Goal: Information Seeking & Learning: Learn about a topic

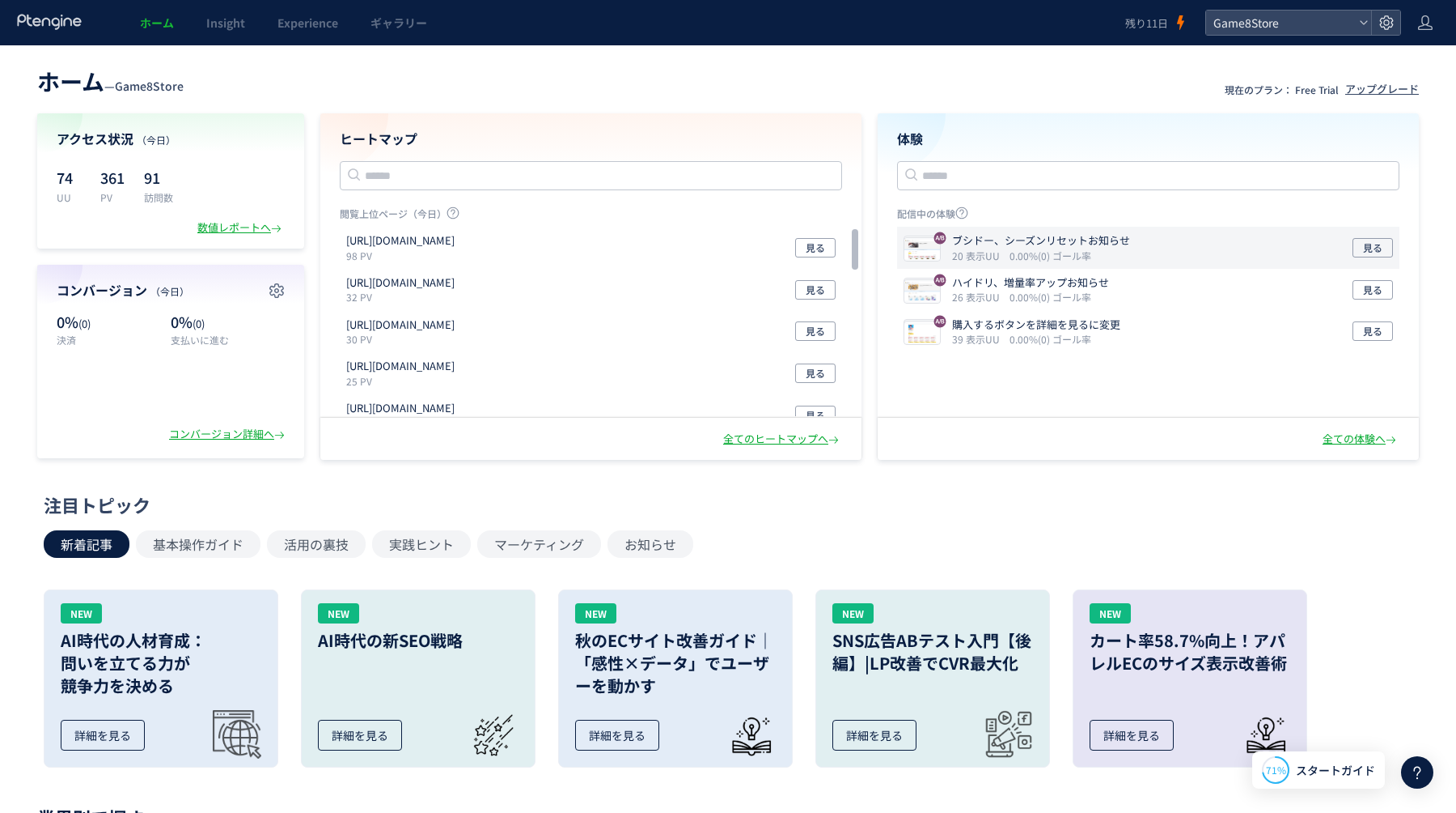
click at [1176, 311] on div "ブシドー、シーズンリセットお知らせ 20 表示UU 0.00%(0) ゴール率 見る" at bounding box center [1149, 332] width 503 height 42
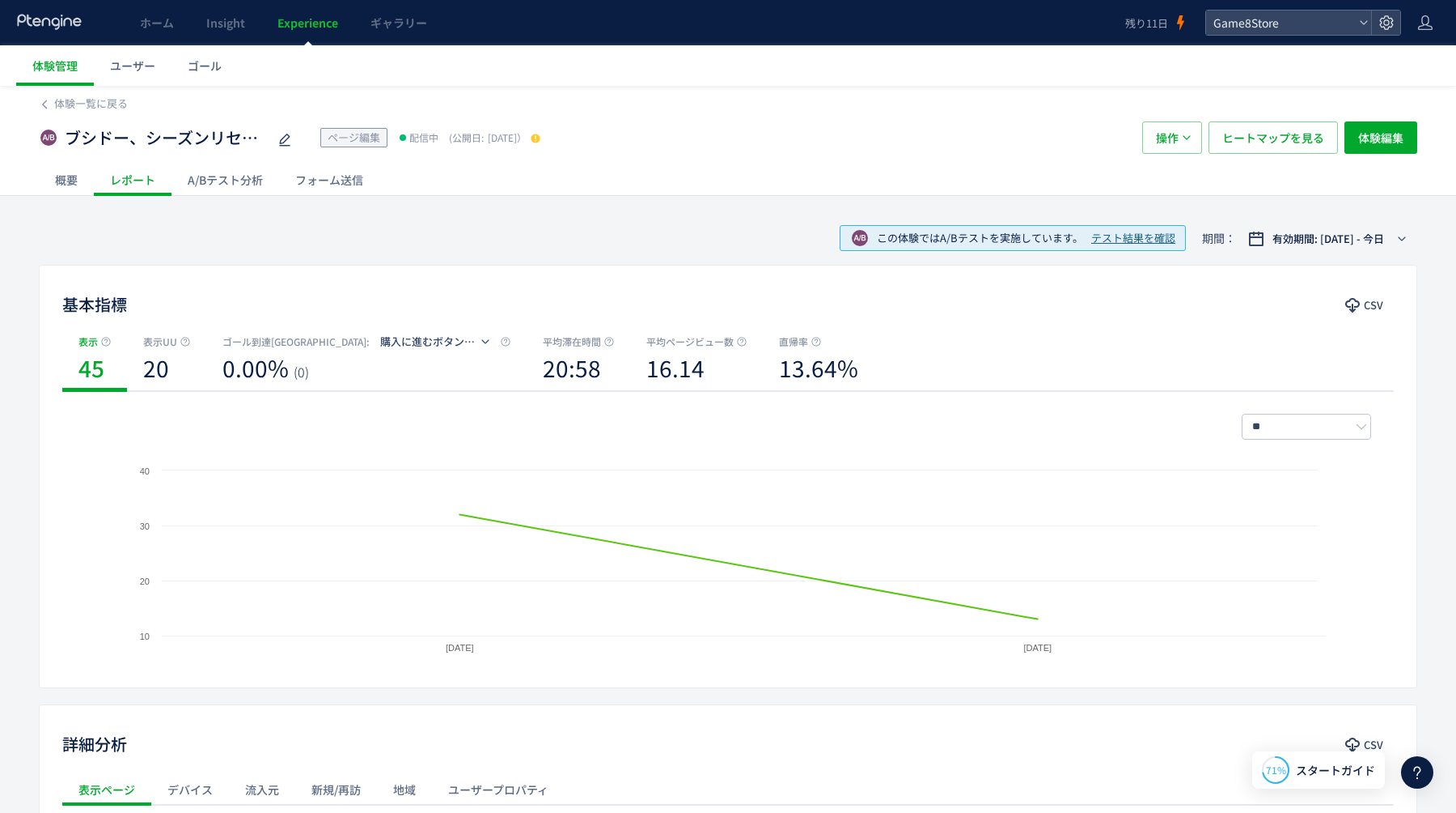
click at [251, 176] on div "A/Bテスト分析" at bounding box center [225, 179] width 108 height 32
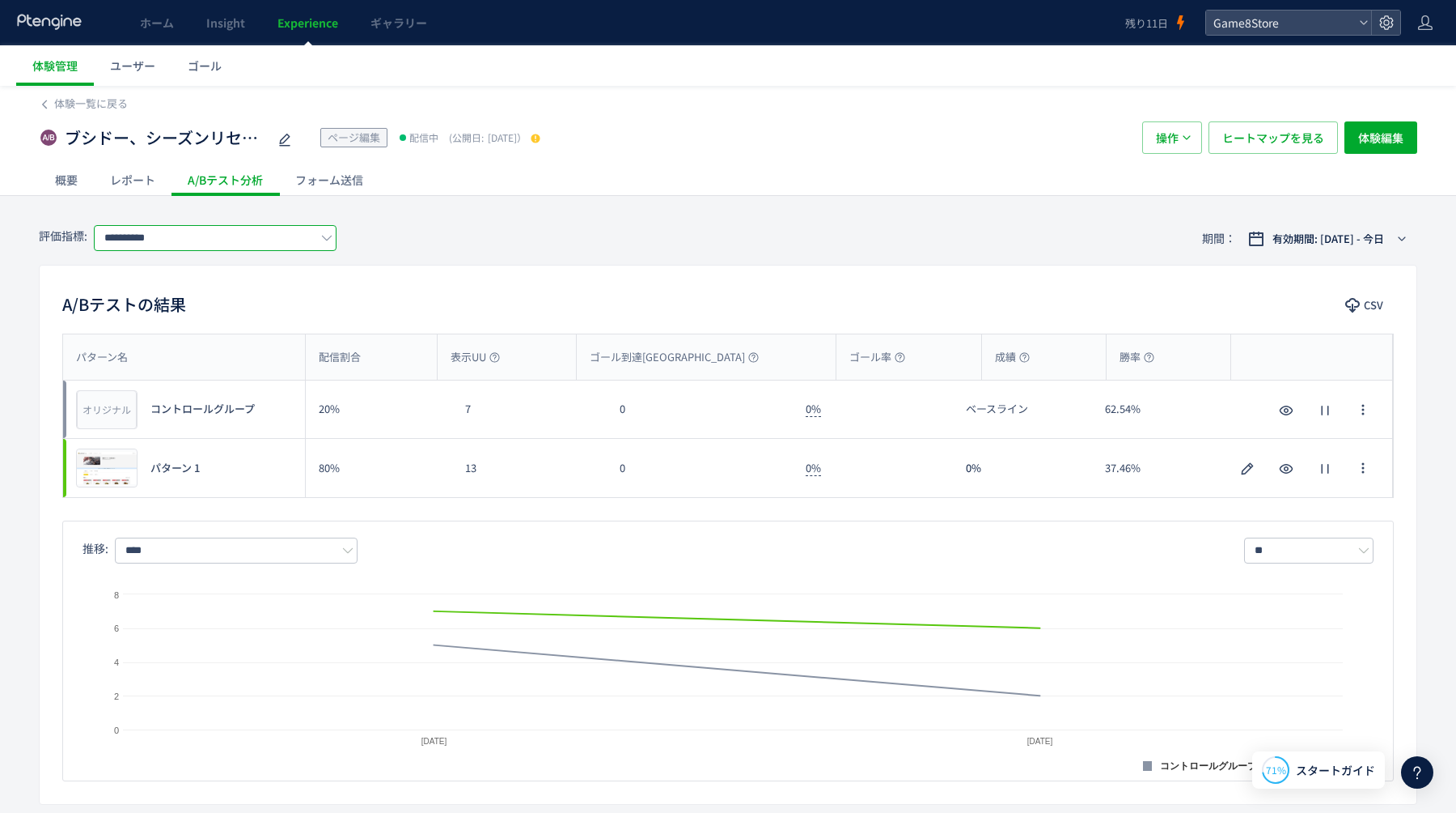
click at [237, 238] on input "**********" at bounding box center [215, 238] width 243 height 26
click at [0, 0] on span "支払いに進むボタン押下" at bounding box center [0, 0] width 0 height 0
type input "**********"
click at [62, 101] on span "体験一覧に戻る" at bounding box center [91, 104] width 73 height 16
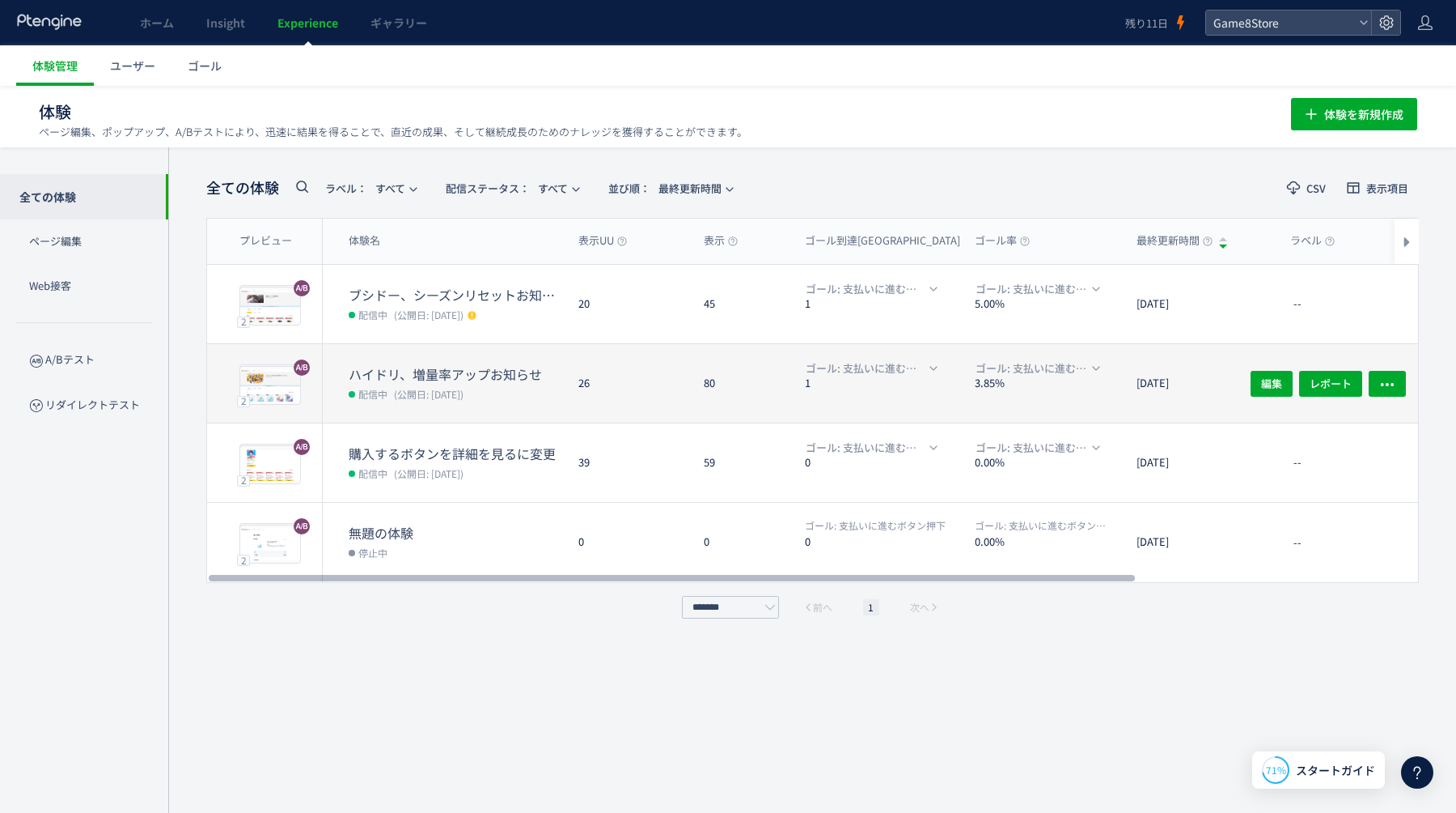
click at [537, 397] on dd "配信中 (公開日: 2025/08/27)" at bounding box center [457, 393] width 217 height 21
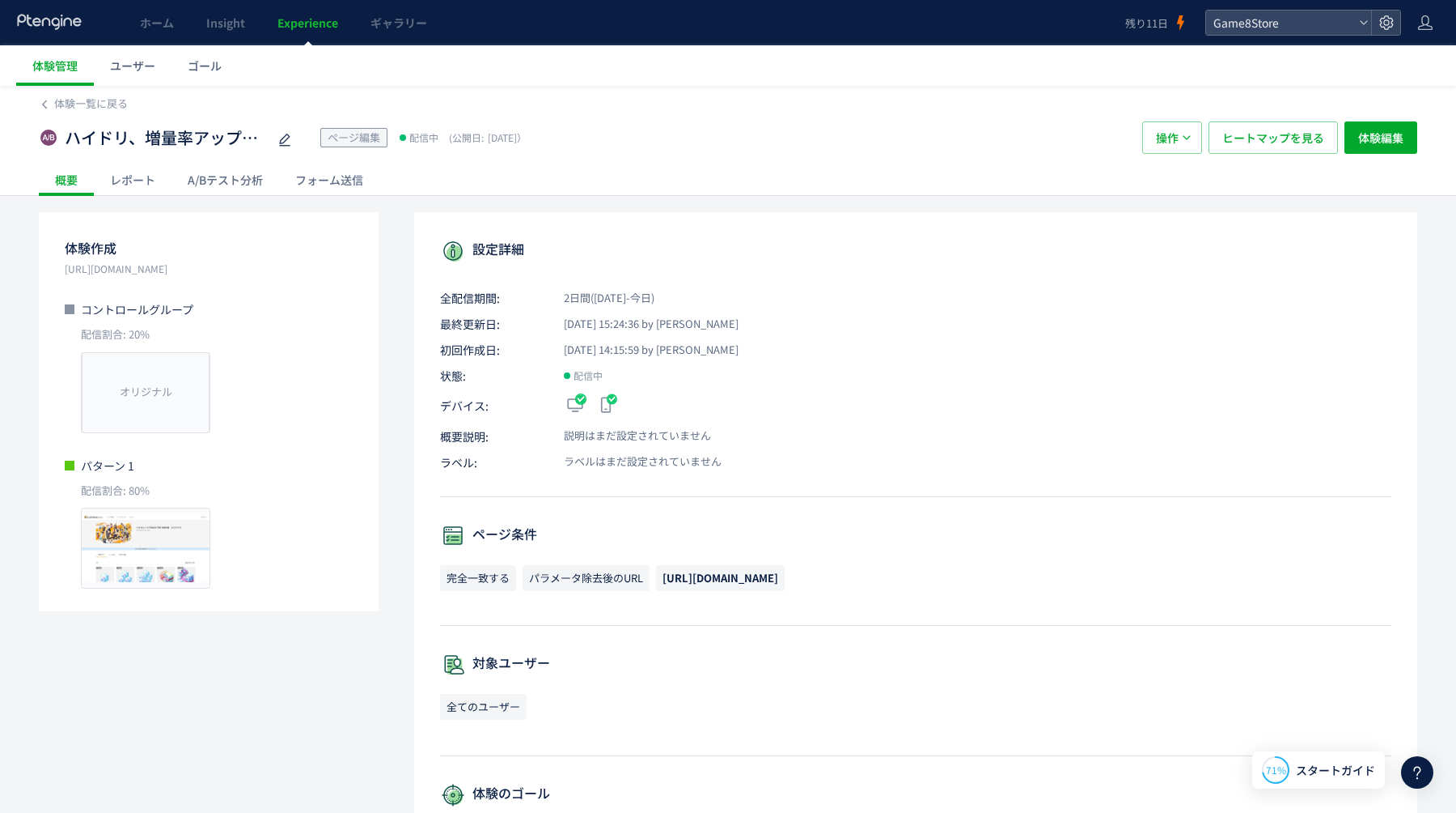
click at [245, 186] on div "A/Bテスト分析" at bounding box center [225, 179] width 108 height 32
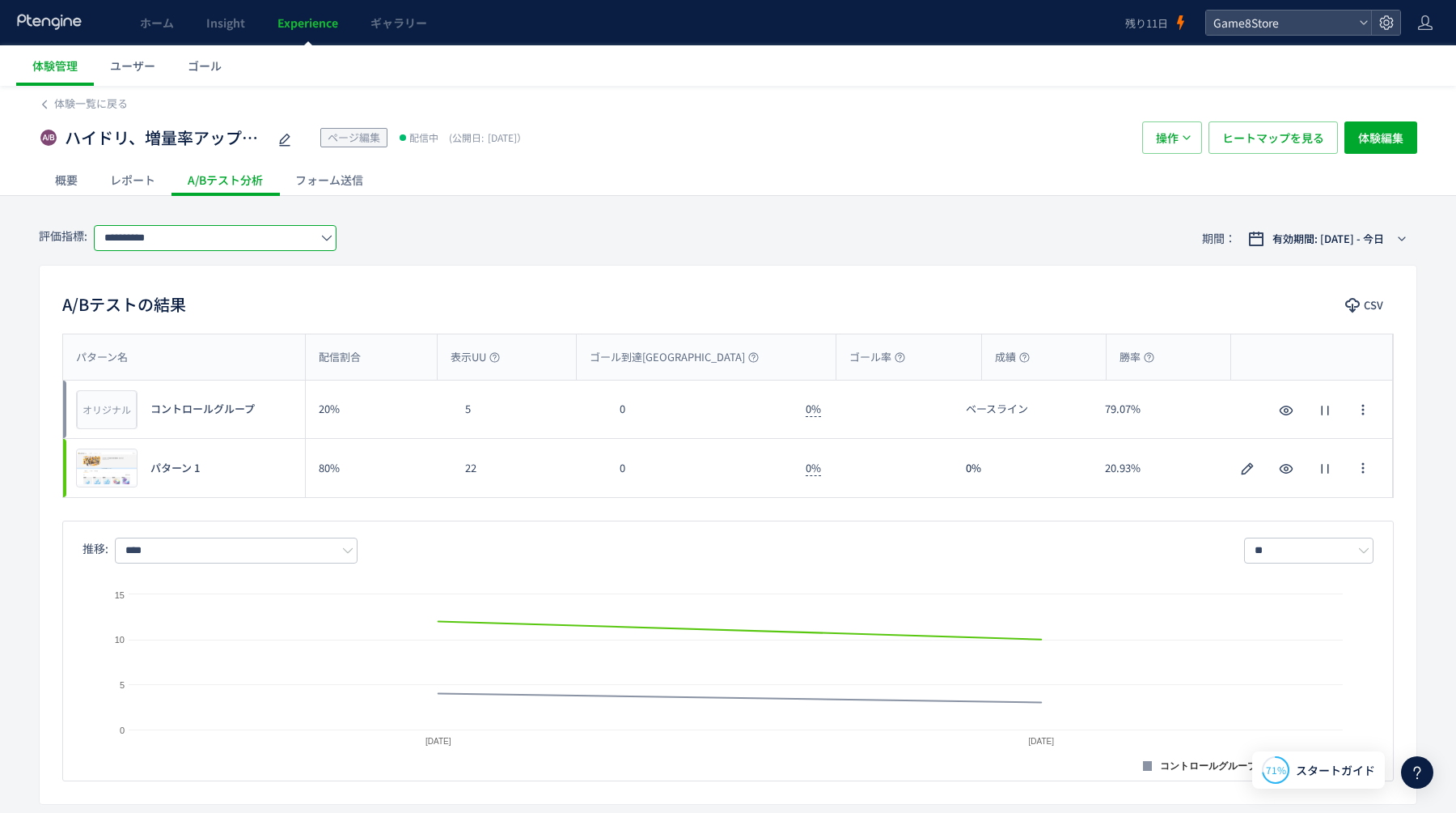
click at [237, 238] on input "**********" at bounding box center [215, 238] width 243 height 26
click at [180, 333] on span "支払いに進むボタン押下" at bounding box center [218, 332] width 211 height 28
type input "**********"
click at [173, 12] on link "ホーム" at bounding box center [156, 22] width 66 height 45
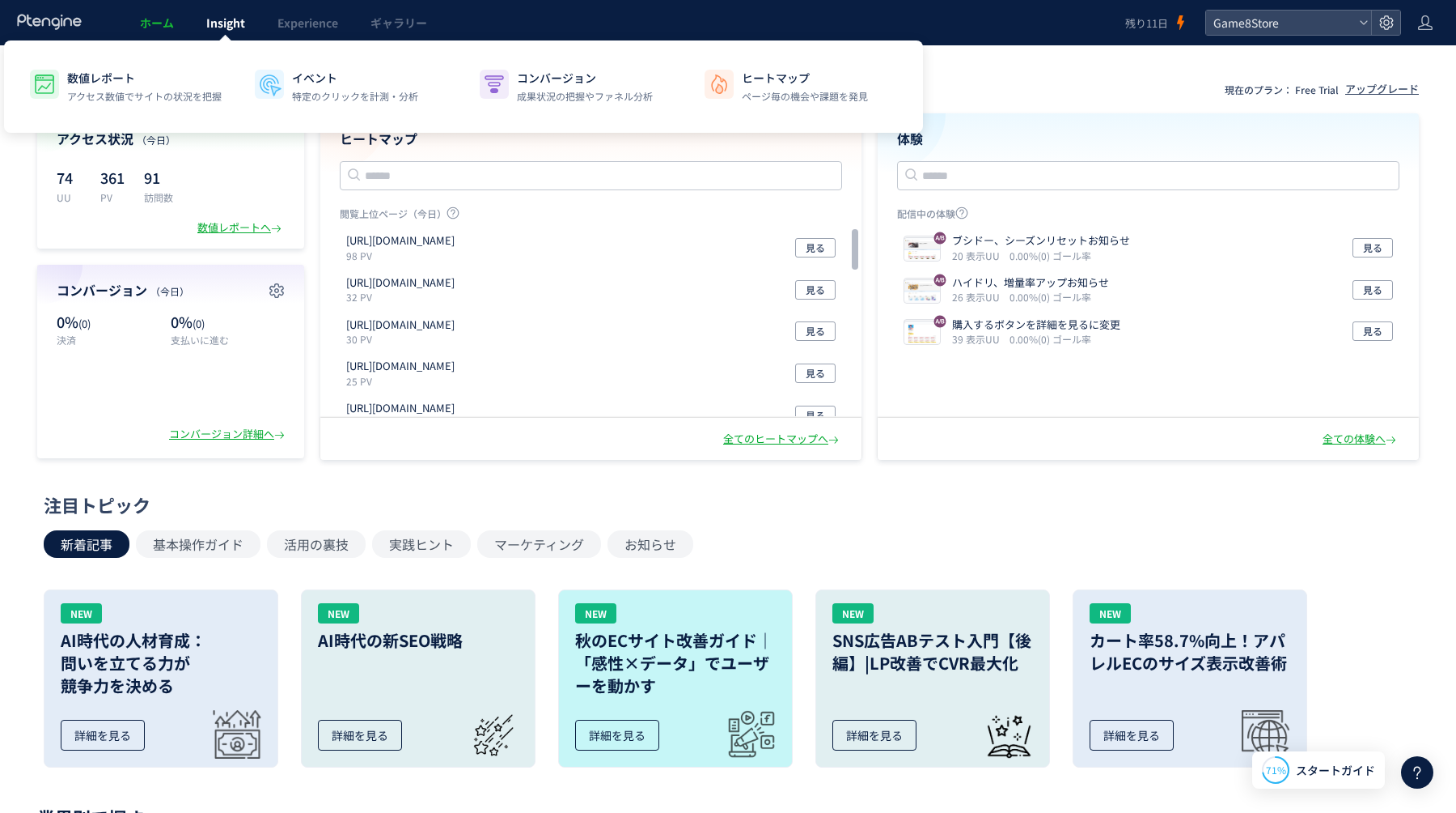
click at [222, 32] on link "Insight" at bounding box center [225, 22] width 71 height 45
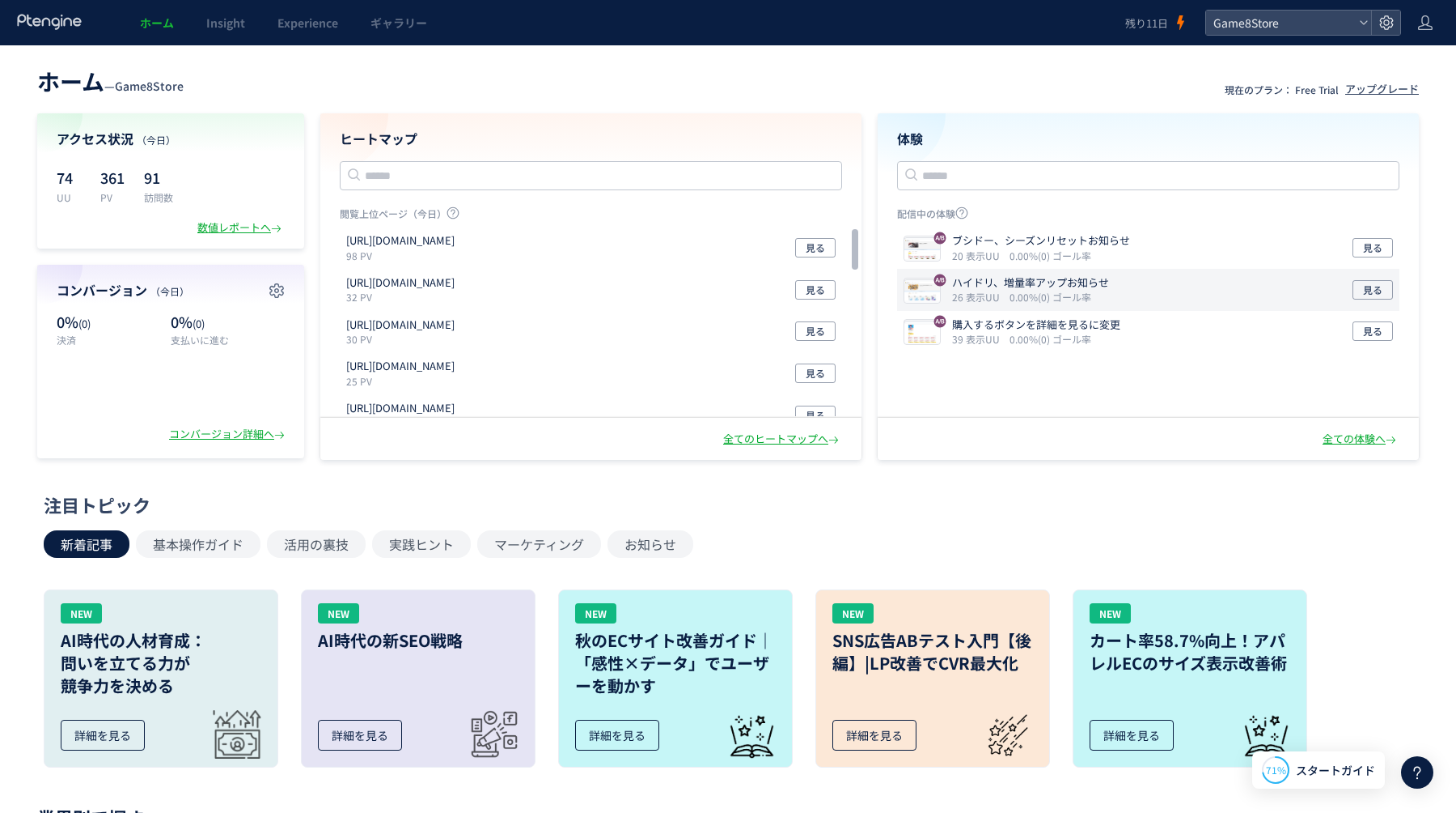
click at [1196, 304] on div "ハイドリ、増量率アップお知らせ 26 表示UU 0.00%(0) ゴール率 見る" at bounding box center [1149, 289] width 503 height 42
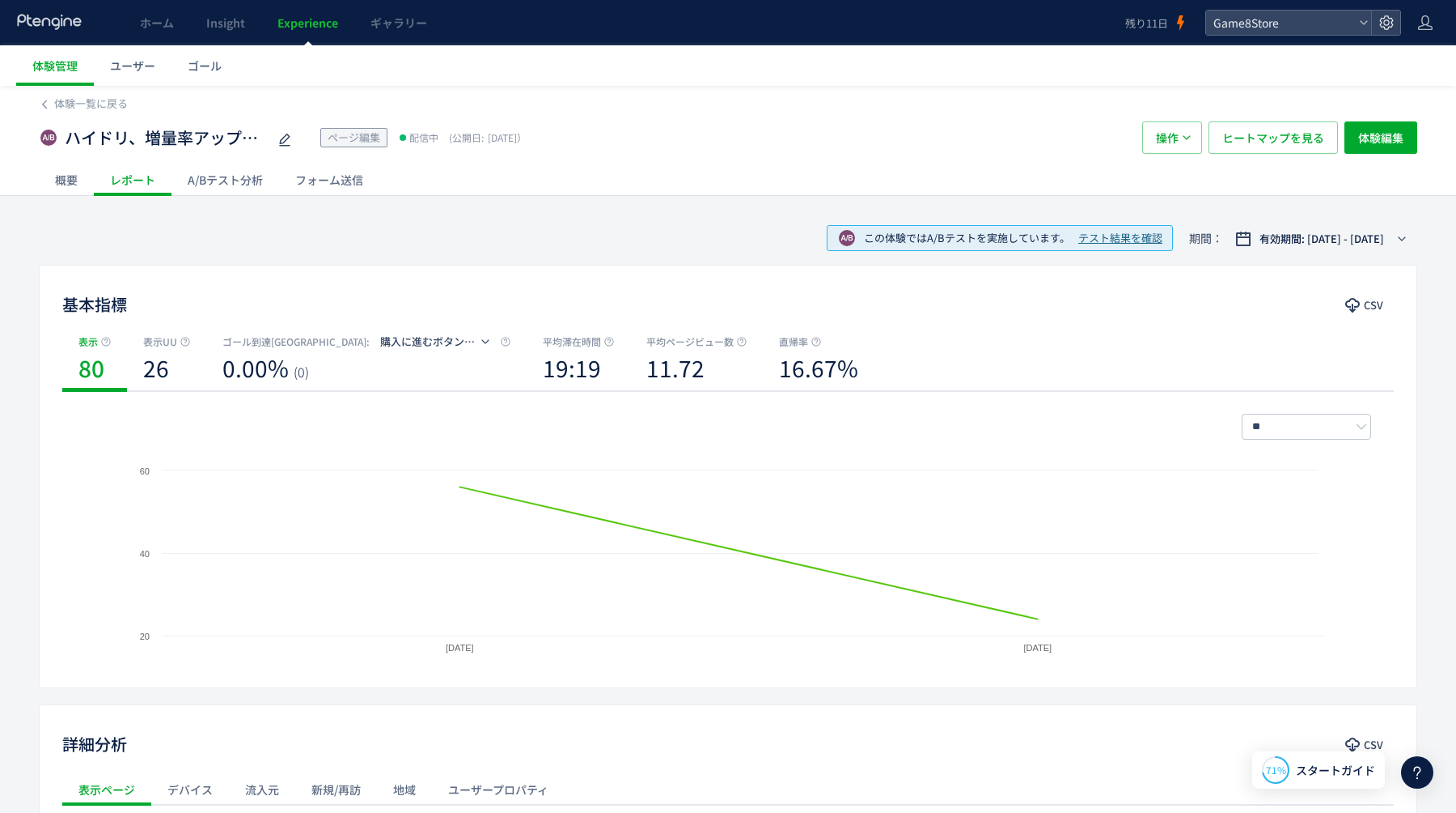
click at [220, 180] on div "A/Bテスト分析" at bounding box center [225, 179] width 108 height 32
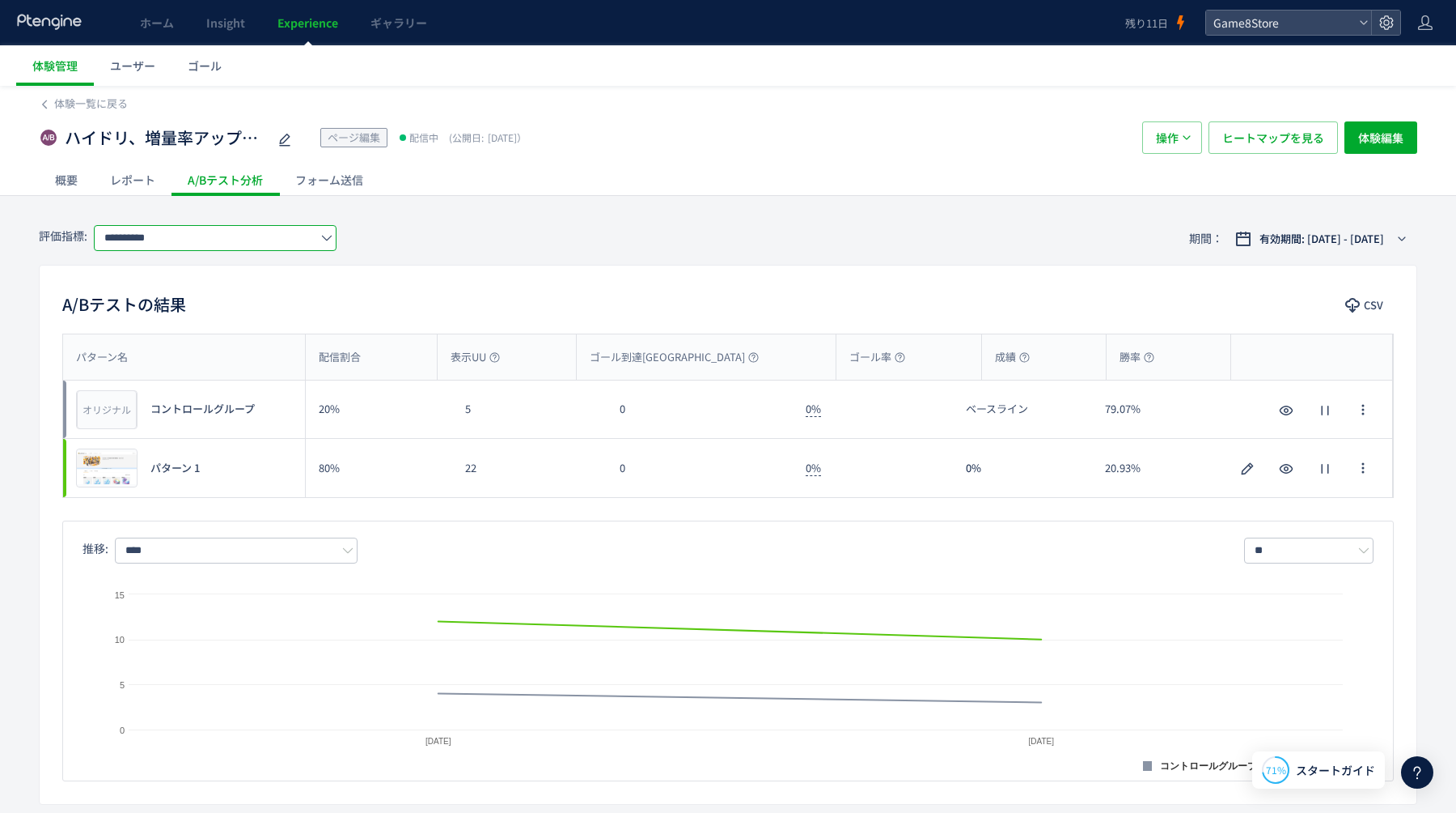
click at [199, 244] on input "**********" at bounding box center [215, 238] width 243 height 26
click at [136, 337] on span "支払いに進むボタン押下" at bounding box center [218, 332] width 211 height 28
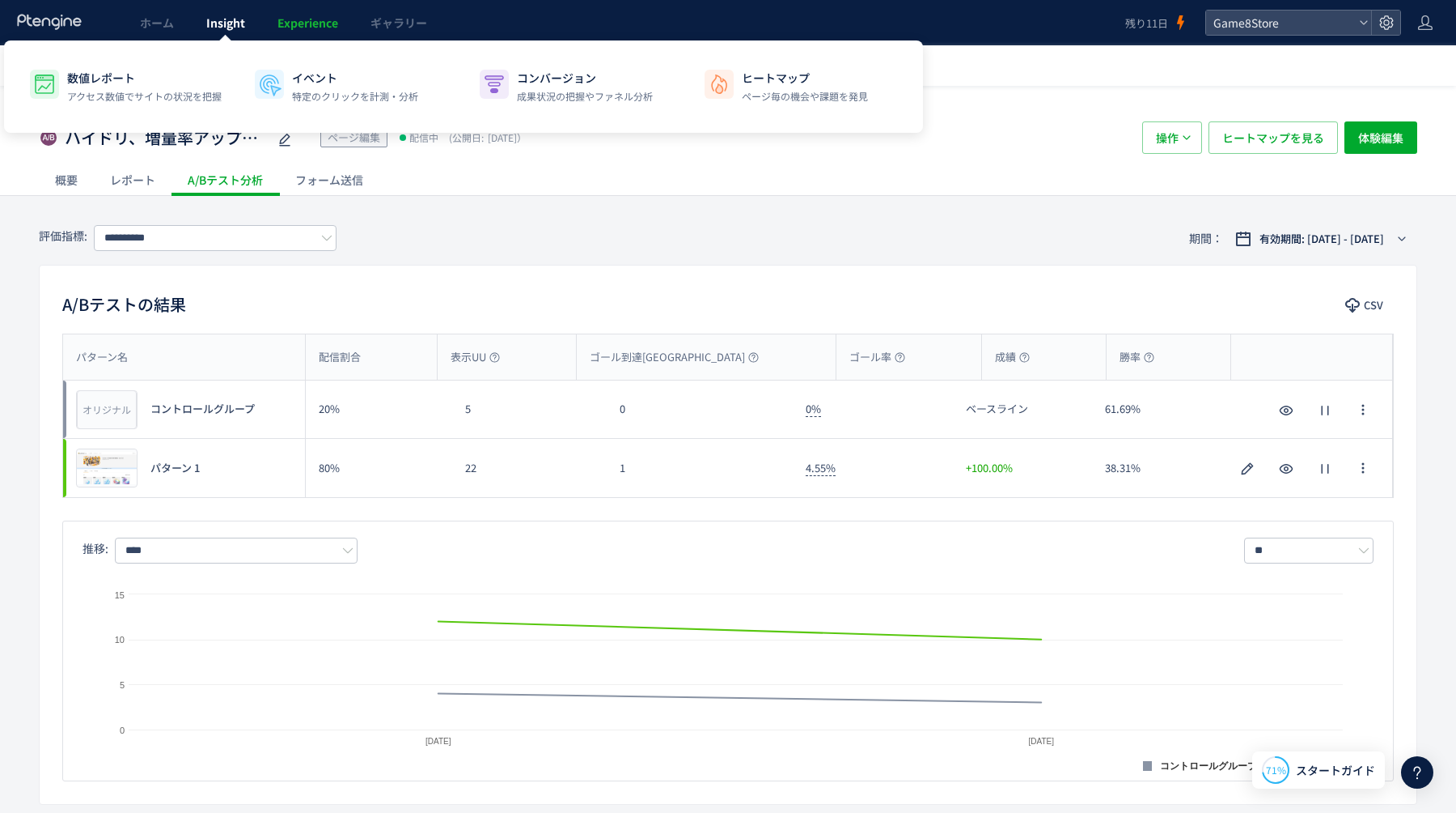
click at [231, 27] on span "Insight" at bounding box center [225, 22] width 39 height 16
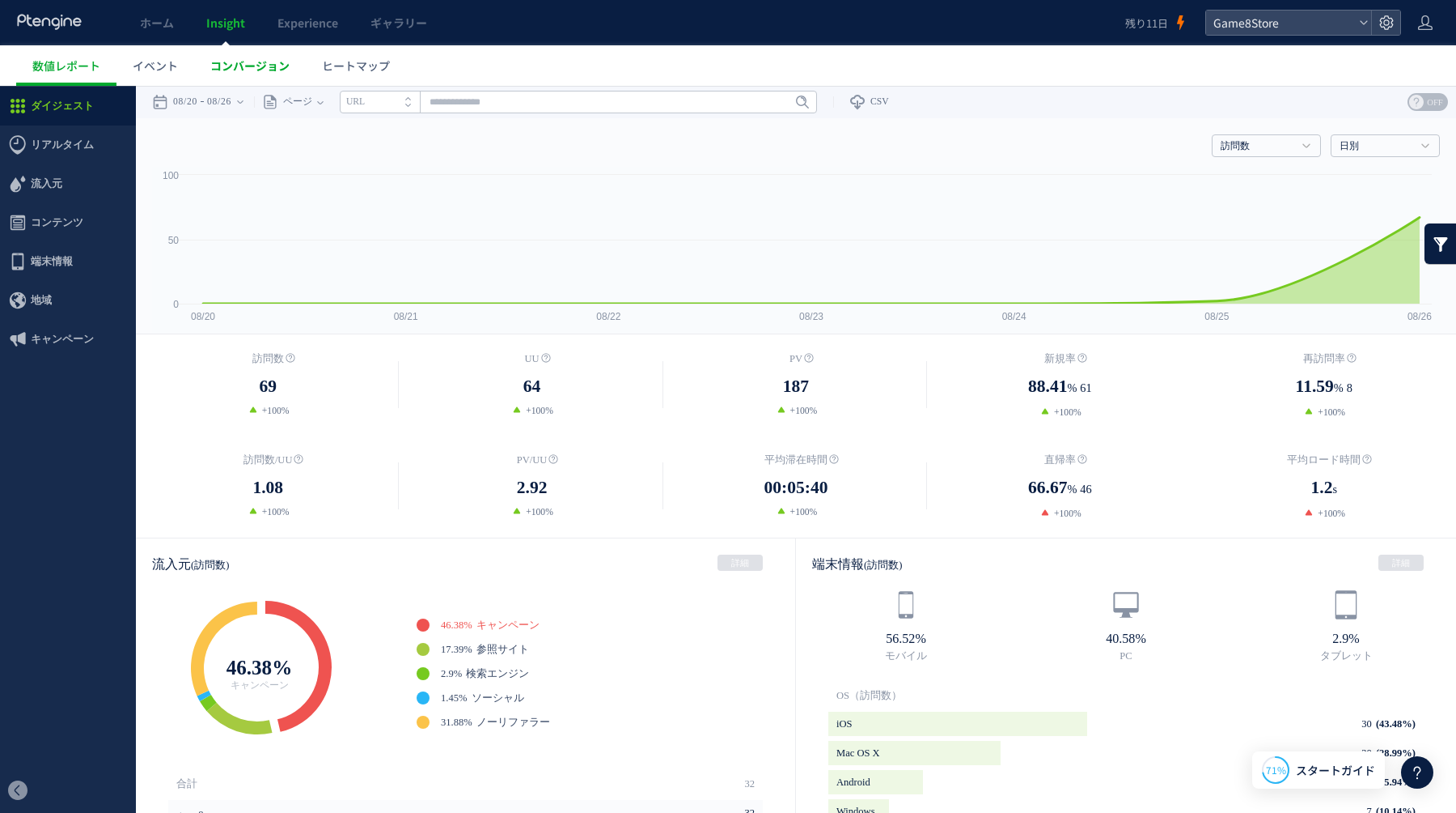
click at [244, 59] on span "コンバージョン" at bounding box center [250, 66] width 79 height 16
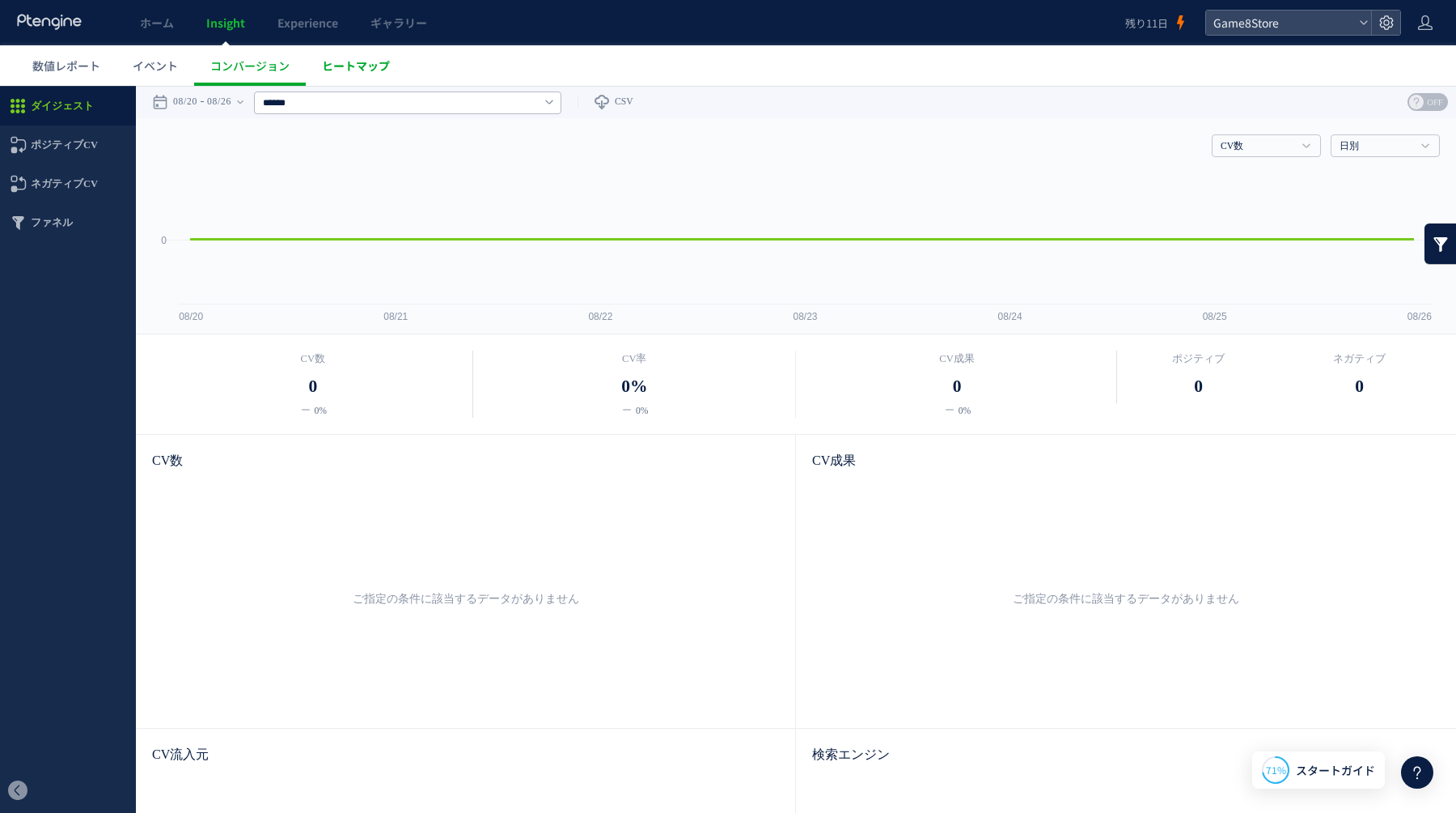
click at [364, 65] on span "ヒートマップ" at bounding box center [356, 66] width 68 height 16
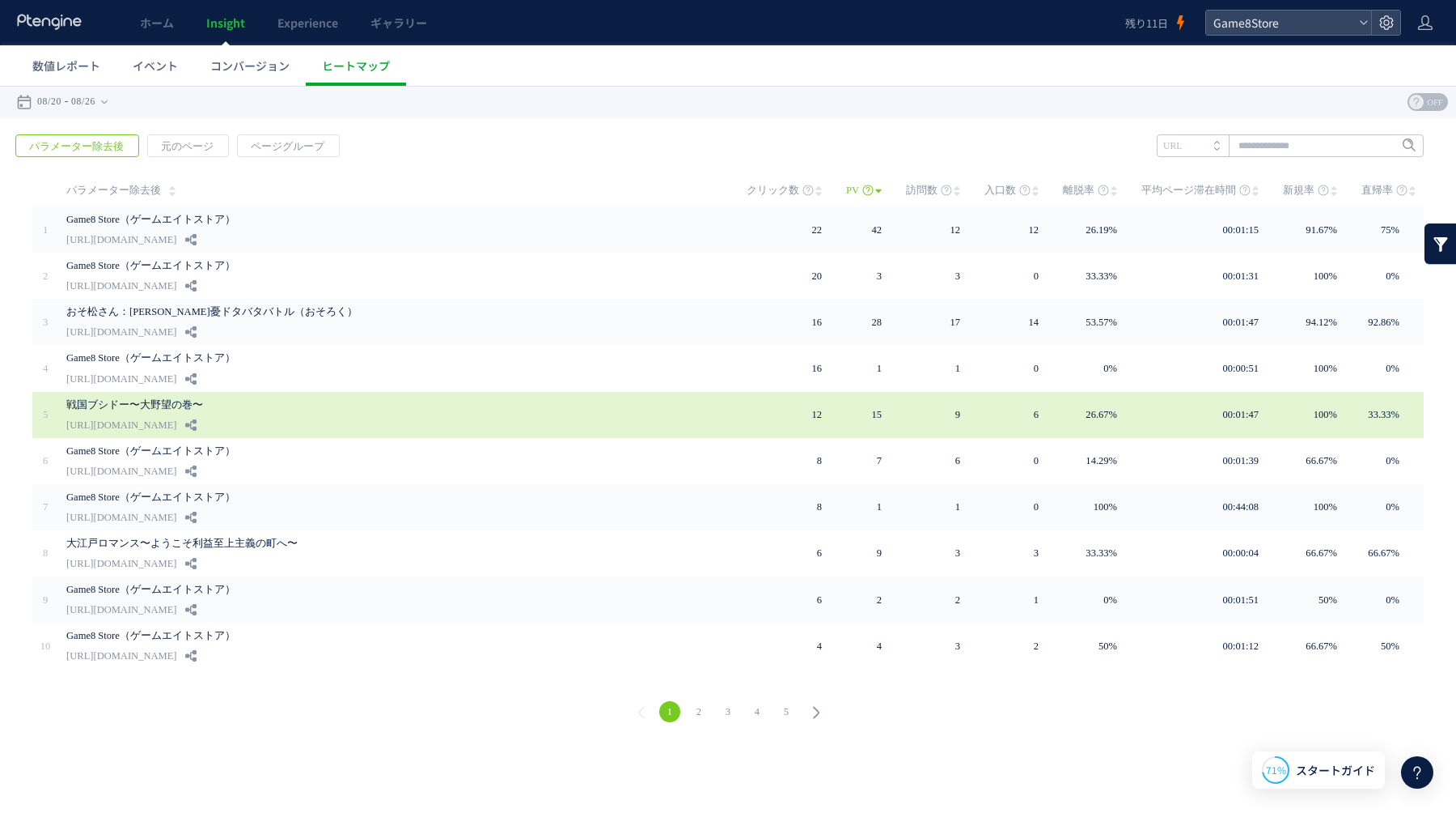
click at [176, 429] on link "[URL][DOMAIN_NAME]" at bounding box center [121, 425] width 110 height 19
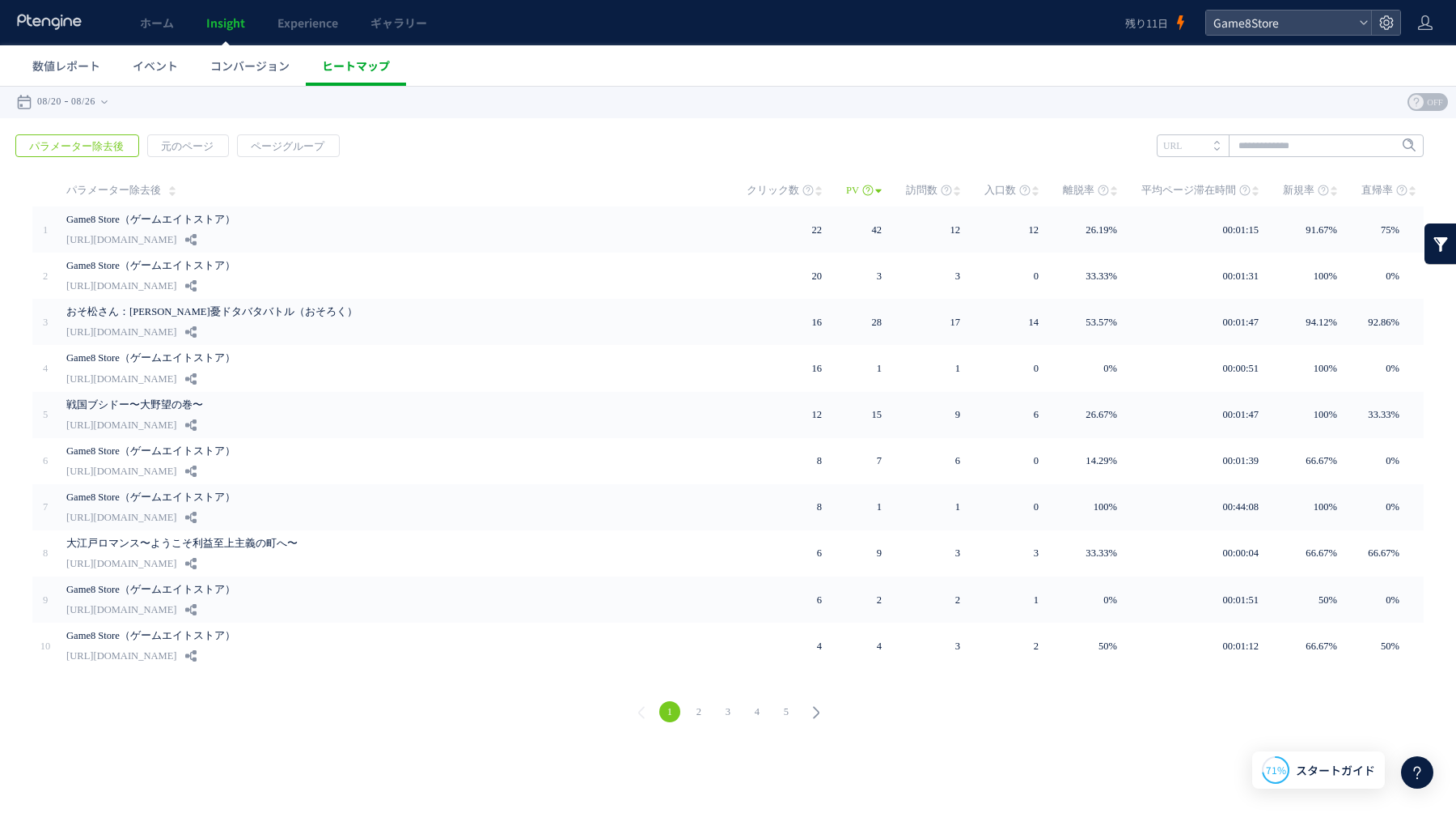
click at [372, 78] on link "ヒートマップ" at bounding box center [356, 65] width 100 height 41
click at [410, 25] on span "ギャラリー" at bounding box center [399, 22] width 57 height 16
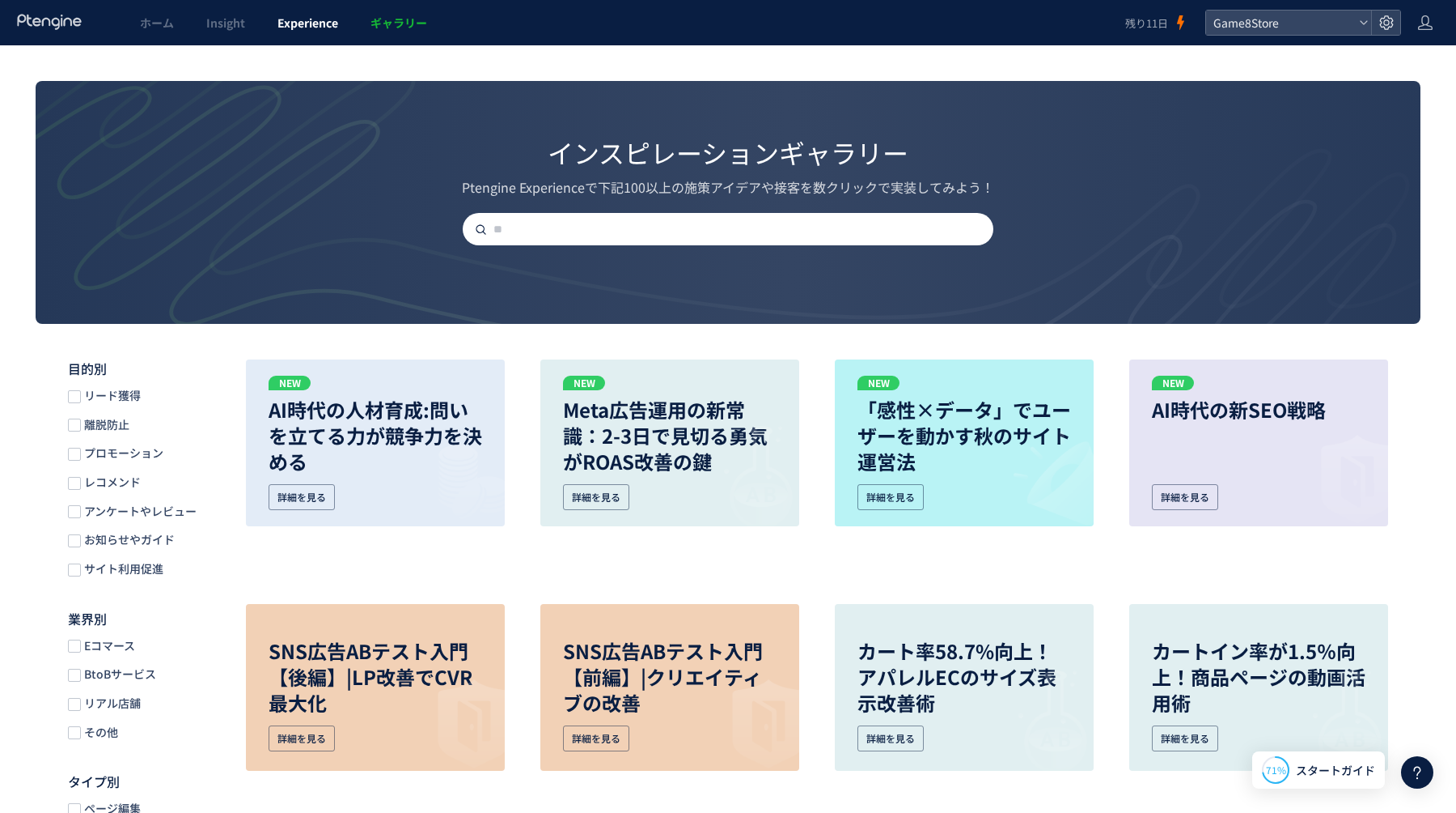
click at [303, 28] on span "Experience" at bounding box center [307, 22] width 60 height 16
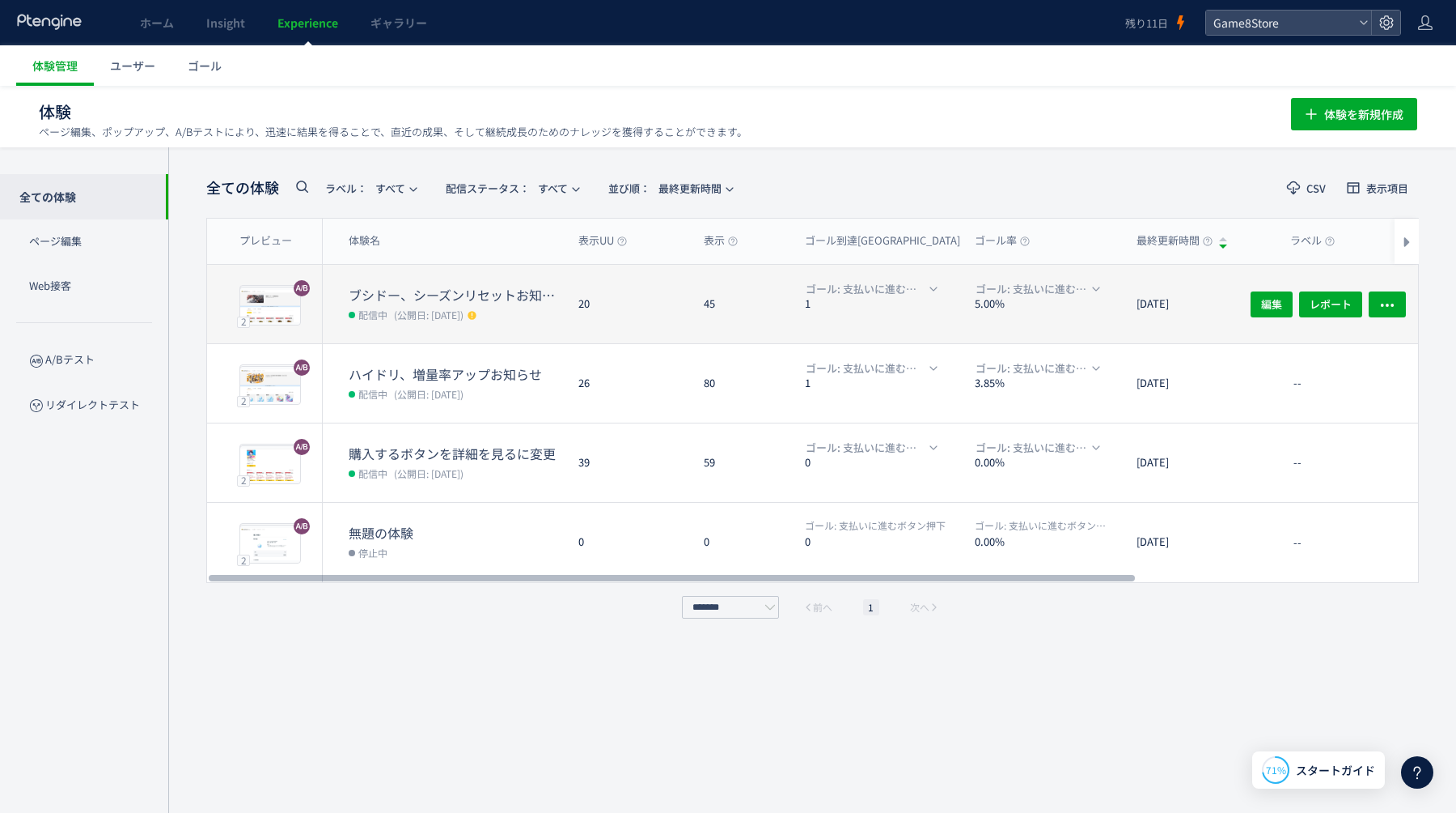
click at [669, 288] on div "20" at bounding box center [628, 303] width 125 height 79
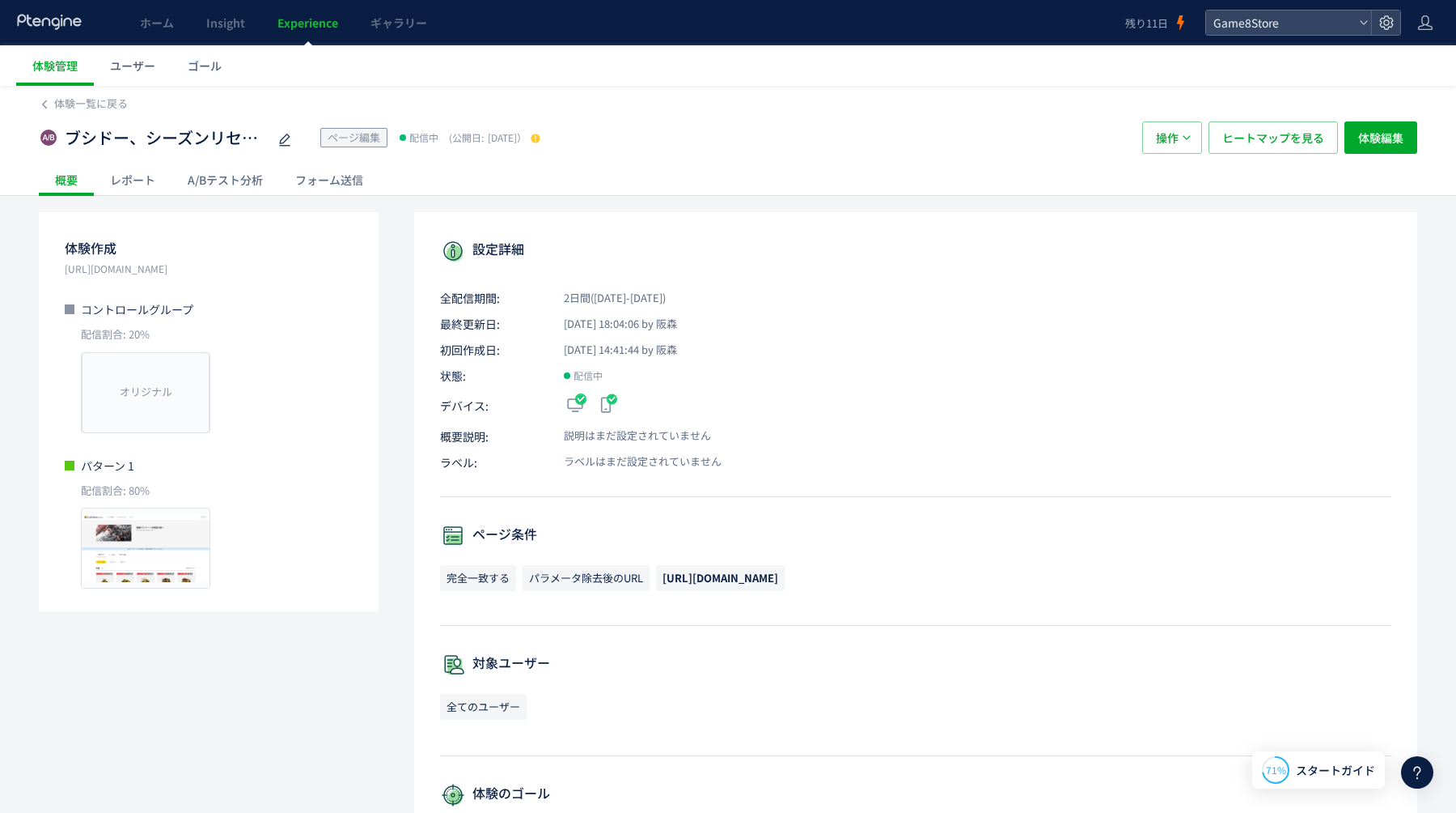
click at [263, 176] on div "A/Bテスト分析" at bounding box center [225, 179] width 108 height 32
